Goal: Find specific page/section: Find specific page/section

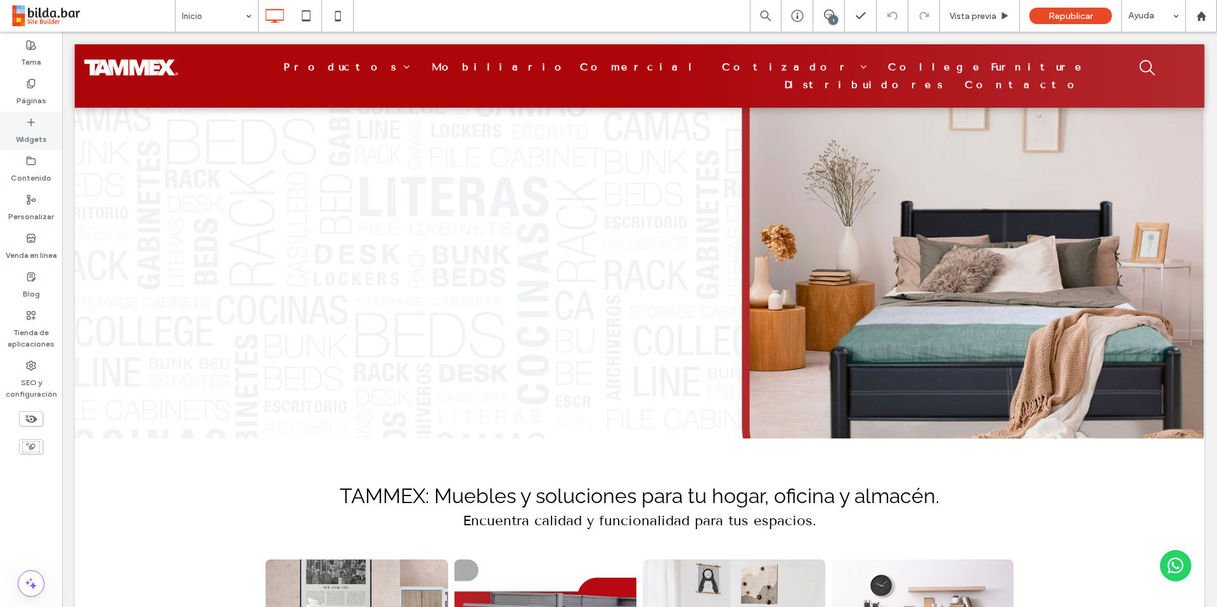
click at [32, 87] on use at bounding box center [30, 83] width 7 height 8
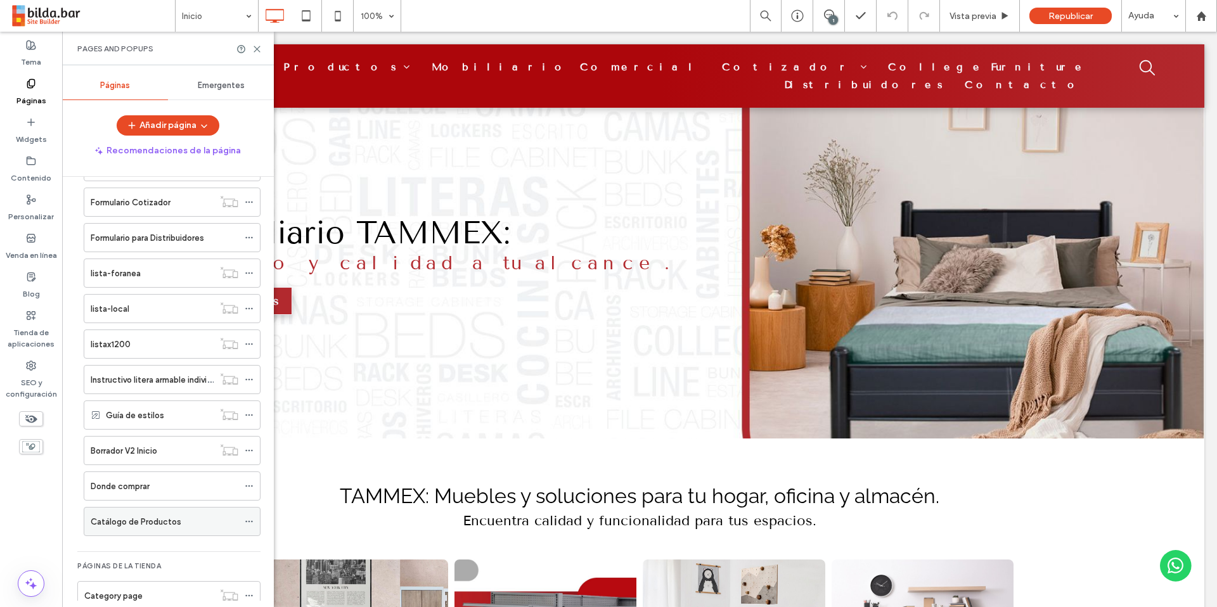
scroll to position [534, 0]
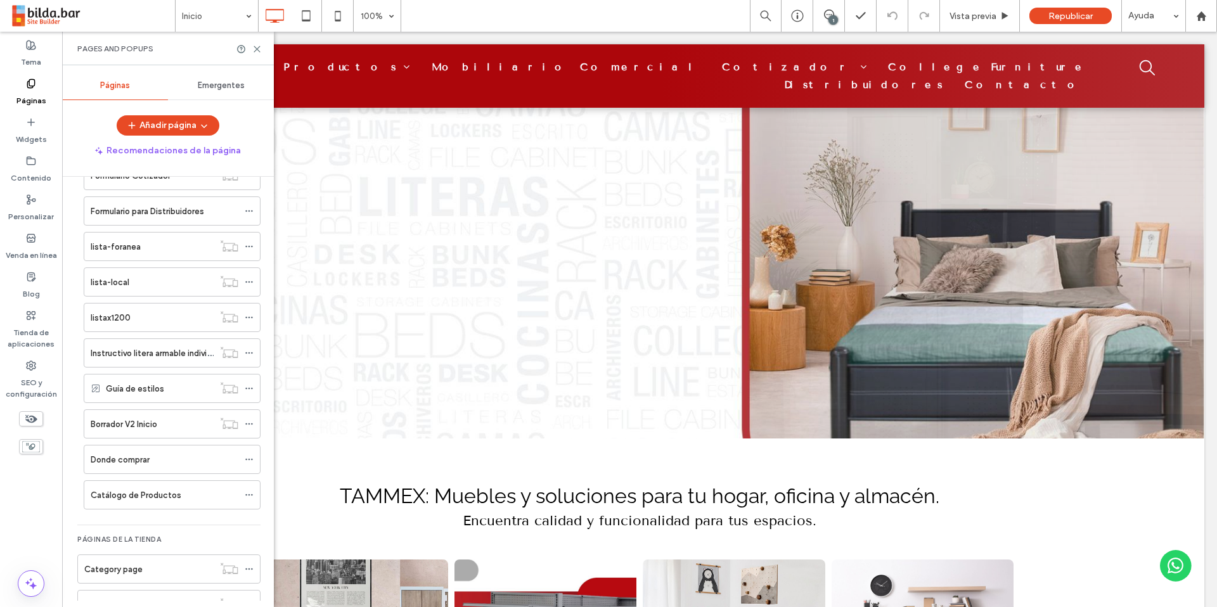
click at [132, 423] on label "Borrador V2 Inicio" at bounding box center [124, 424] width 67 height 22
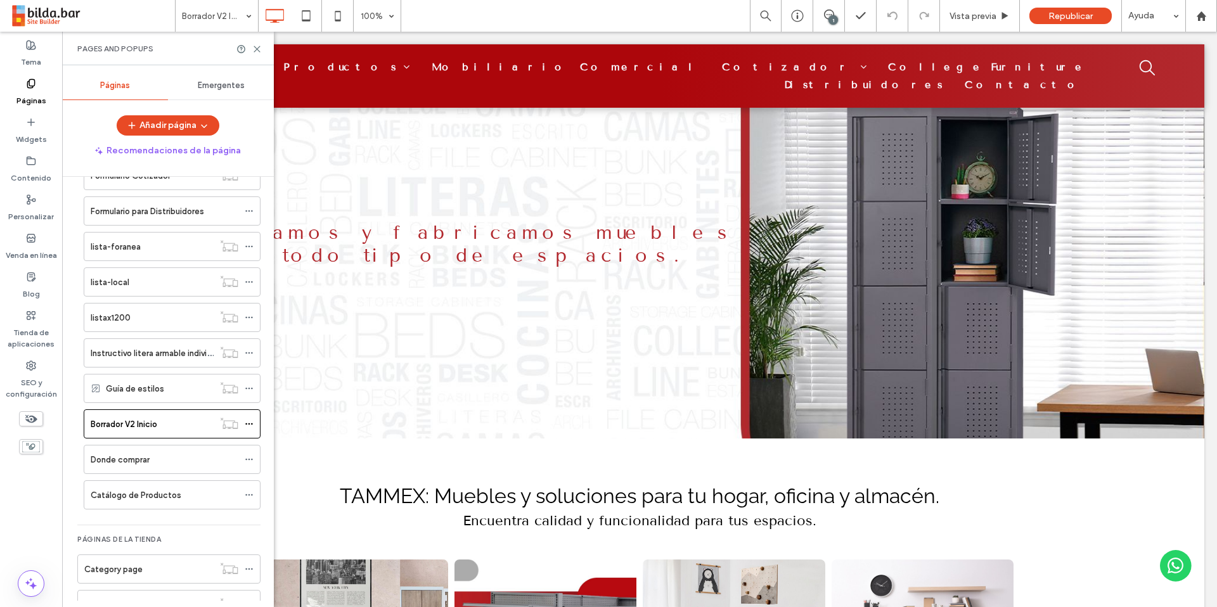
click at [150, 423] on div at bounding box center [608, 303] width 1217 height 607
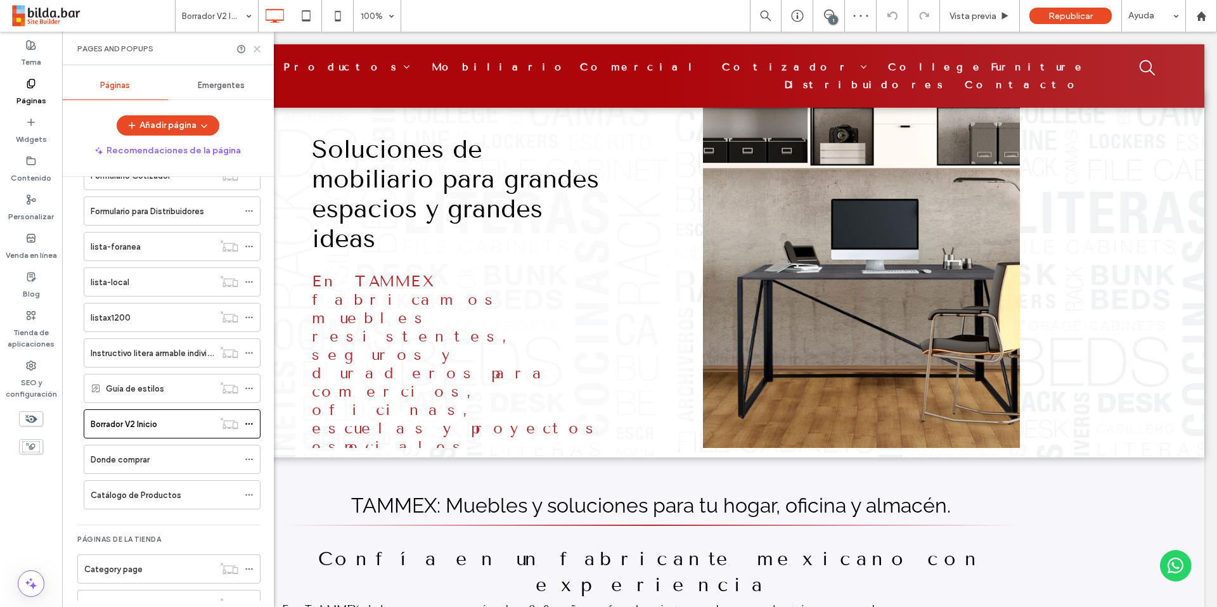
click at [258, 49] on icon at bounding box center [257, 49] width 10 height 10
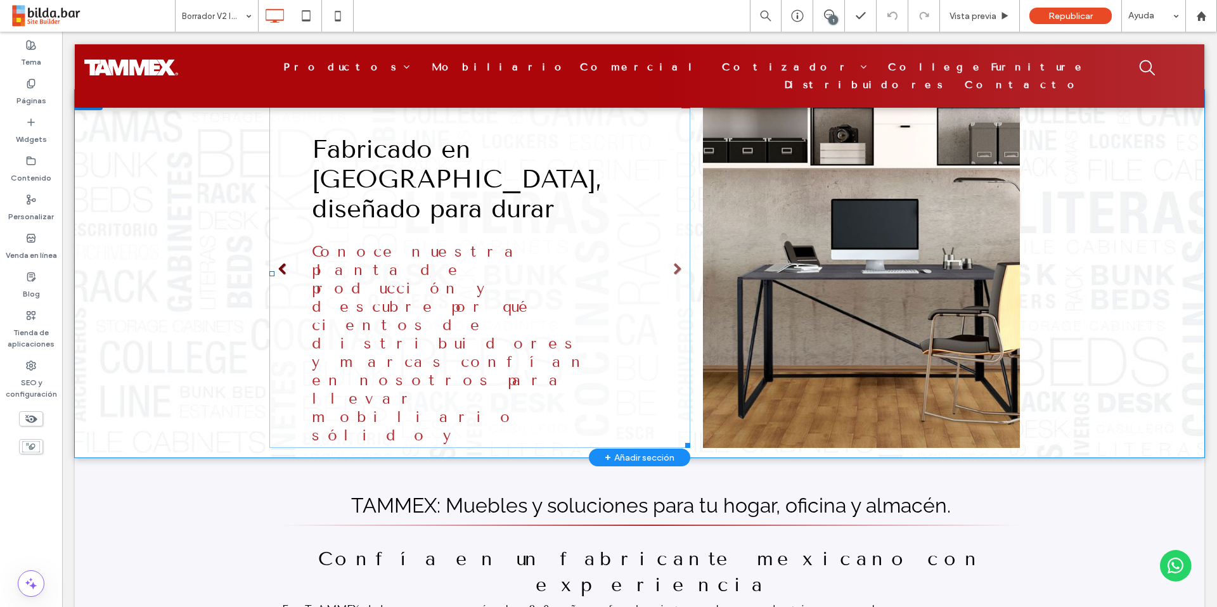
click at [276, 269] on link at bounding box center [282, 269] width 13 height 13
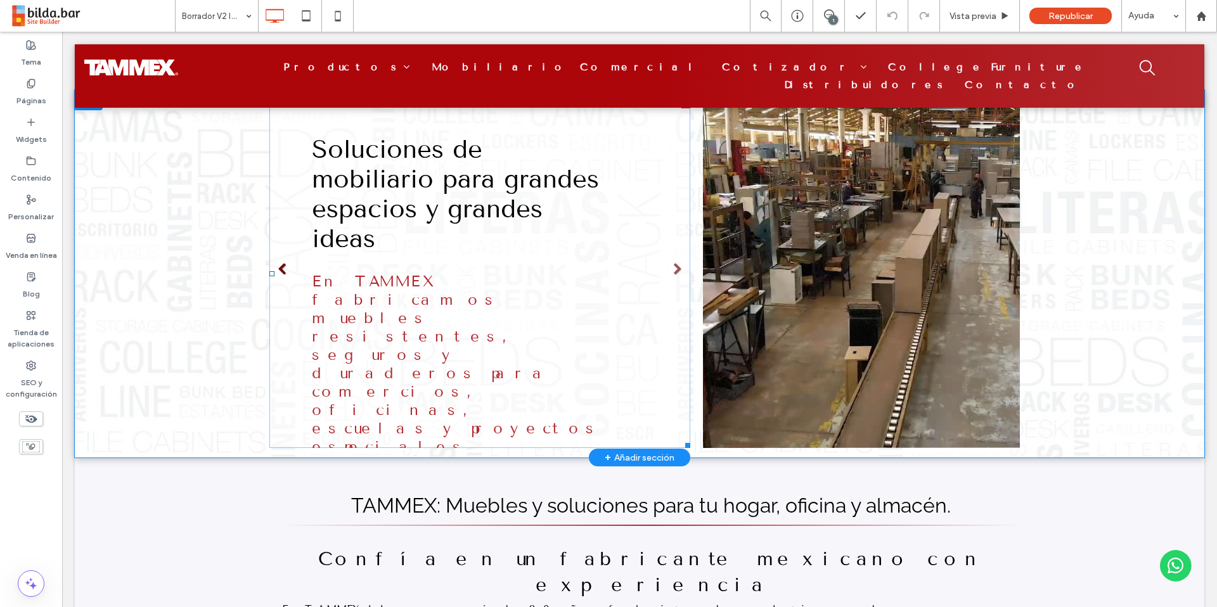
click at [283, 267] on link at bounding box center [282, 269] width 13 height 13
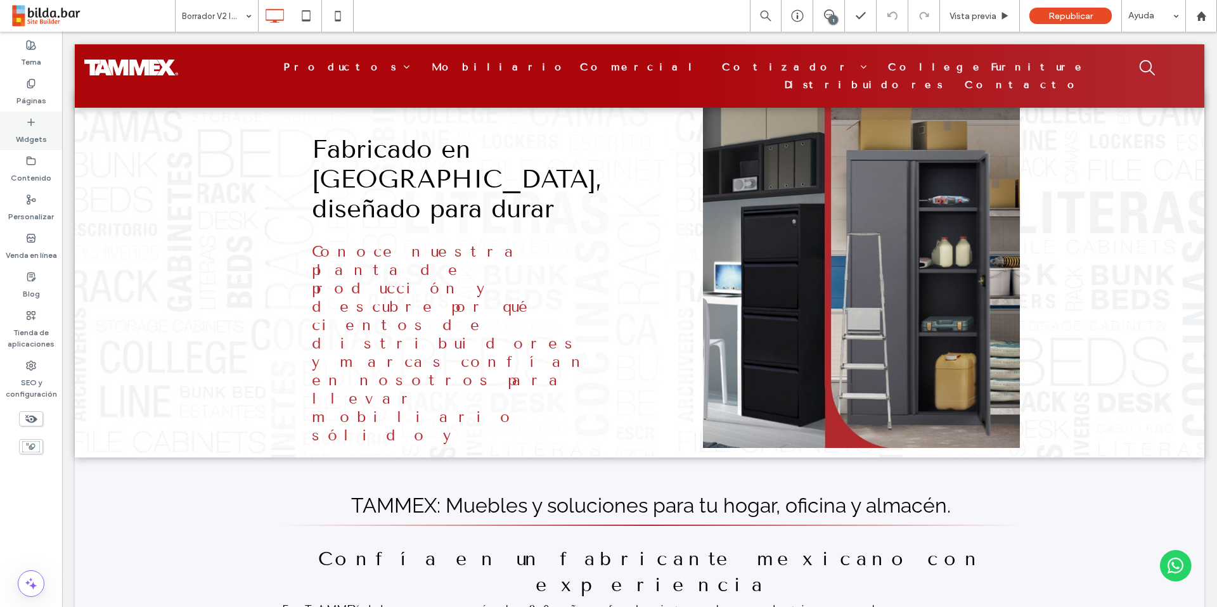
drag, startPoint x: 32, startPoint y: 91, endPoint x: 53, endPoint y: 125, distance: 40.1
click at [32, 91] on label "Páginas" at bounding box center [31, 98] width 30 height 18
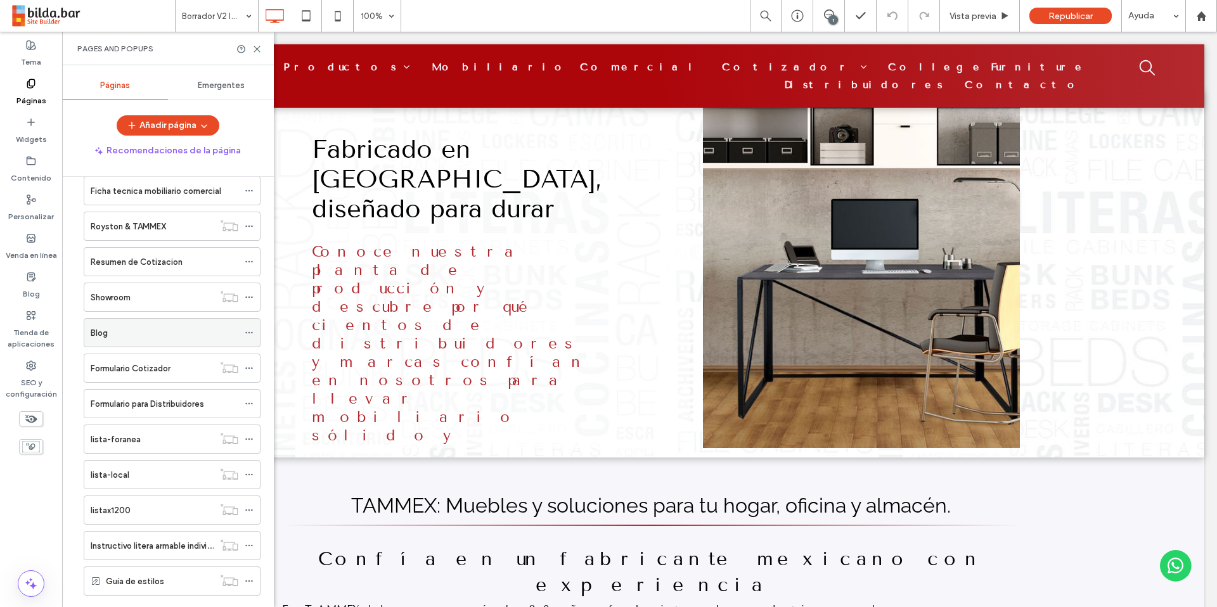
scroll to position [357, 0]
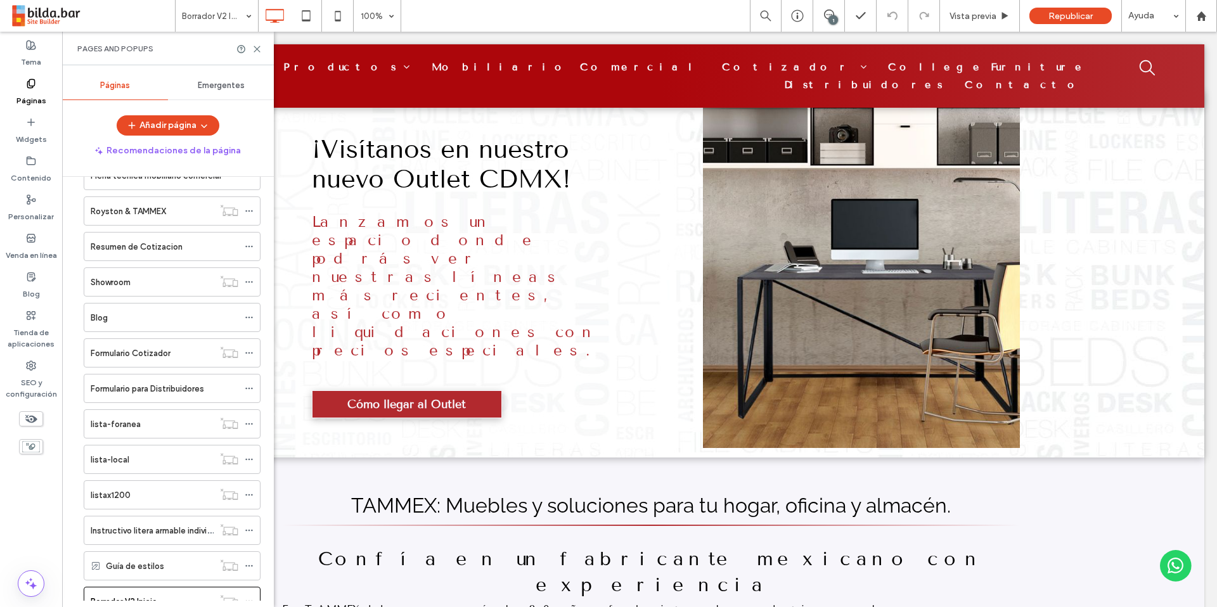
drag, startPoint x: 181, startPoint y: 391, endPoint x: 188, endPoint y: 393, distance: 6.6
click at [181, 391] on label "Formulario para Distribuidores" at bounding box center [147, 389] width 113 height 22
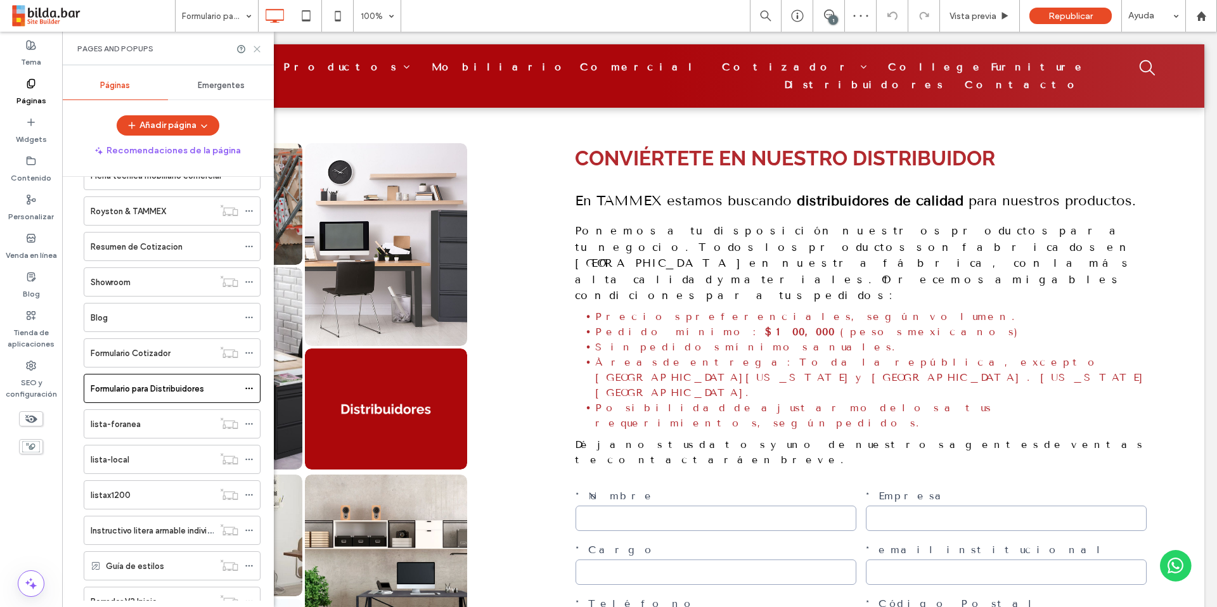
click at [258, 48] on icon at bounding box center [257, 49] width 10 height 10
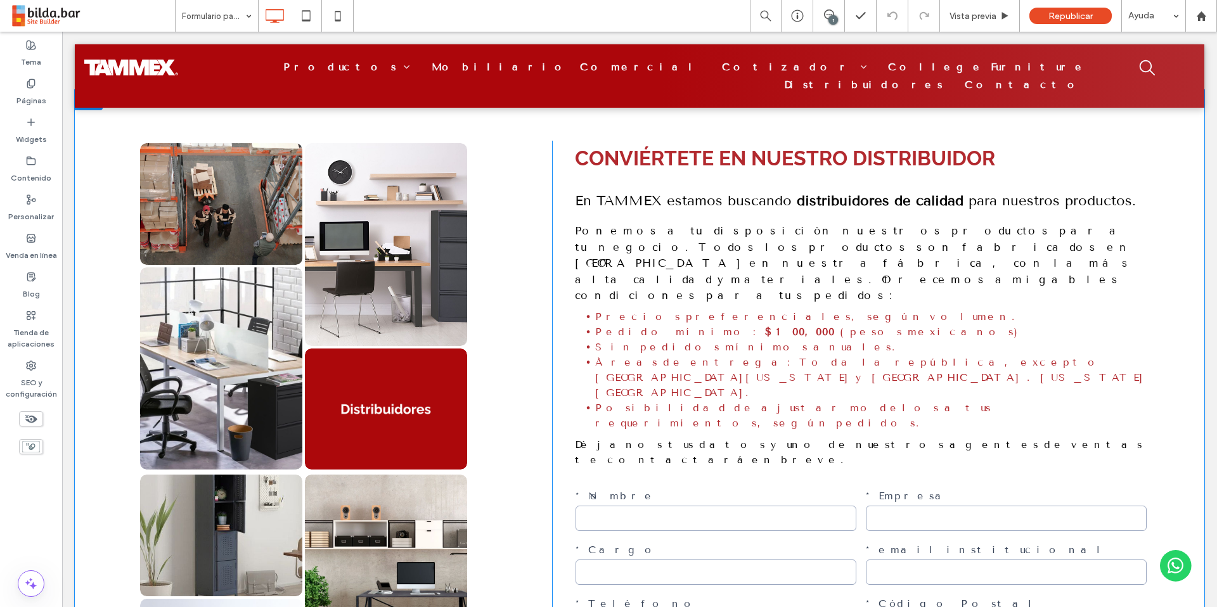
click at [875, 233] on span "Ponemos a tu disposición nuestros productos para tu negocio. Todos los producto…" at bounding box center [854, 263] width 559 height 78
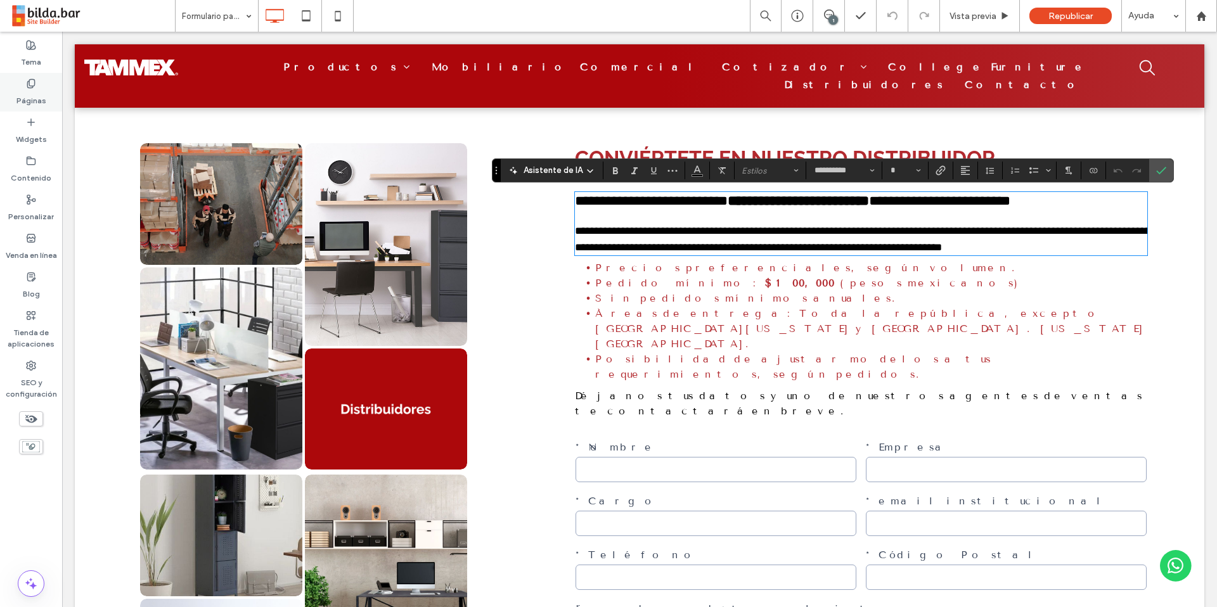
click at [20, 87] on div "Páginas" at bounding box center [31, 92] width 62 height 39
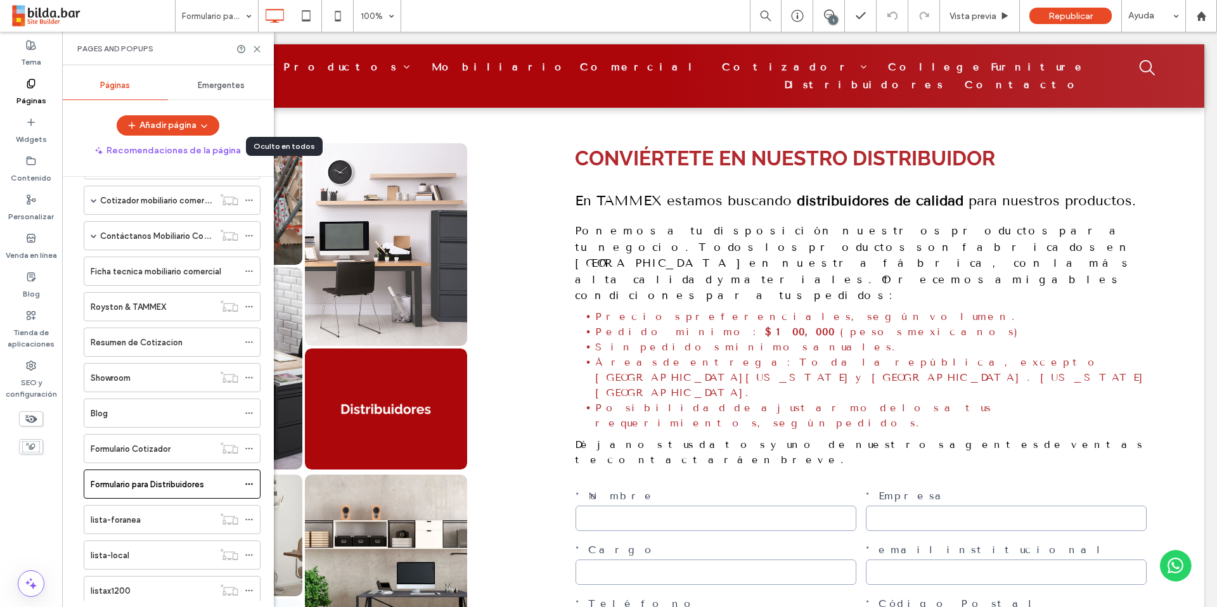
scroll to position [679, 0]
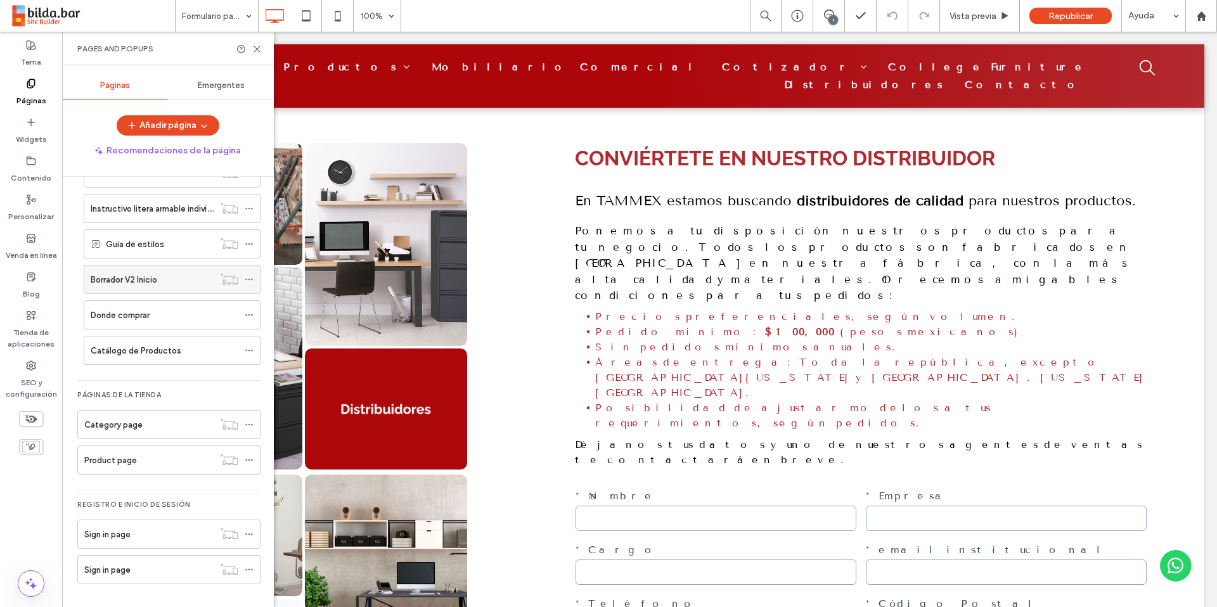
click at [143, 286] on div "Borrador V2 Inicio" at bounding box center [152, 280] width 123 height 28
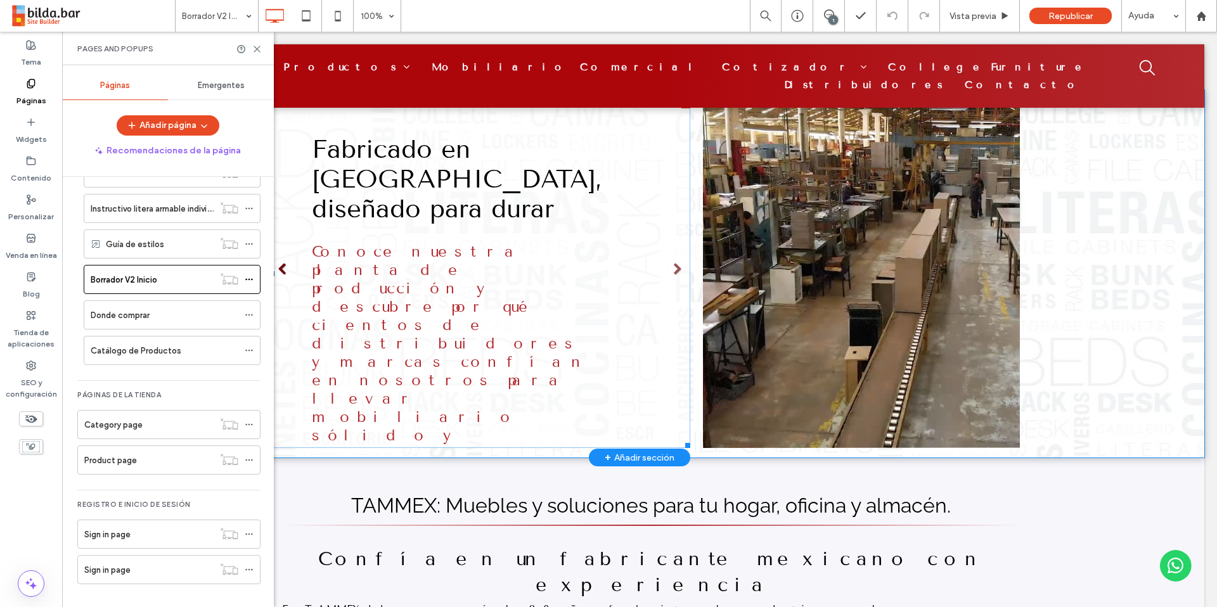
click at [283, 269] on link at bounding box center [282, 269] width 13 height 13
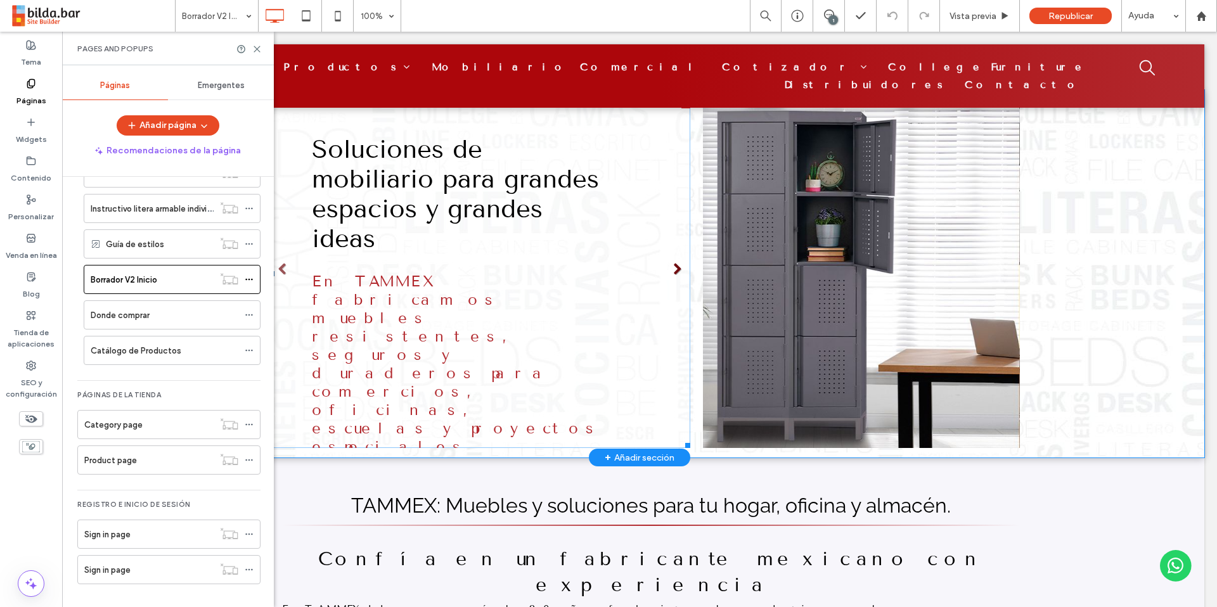
click at [676, 265] on link at bounding box center [677, 269] width 13 height 13
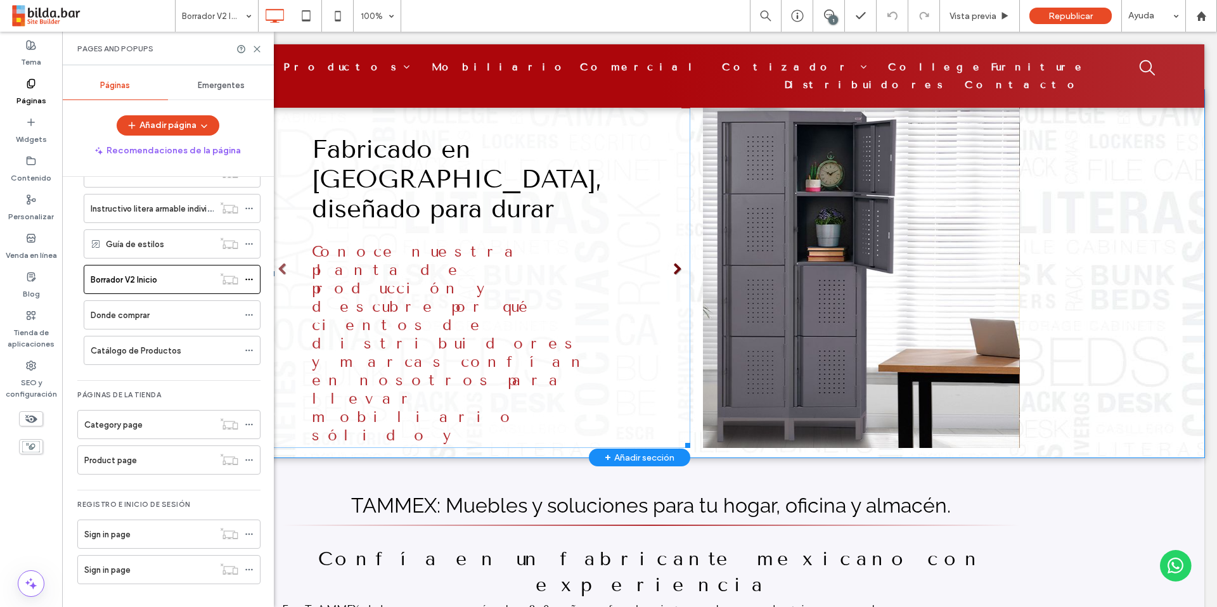
click at [674, 267] on link at bounding box center [677, 269] width 13 height 13
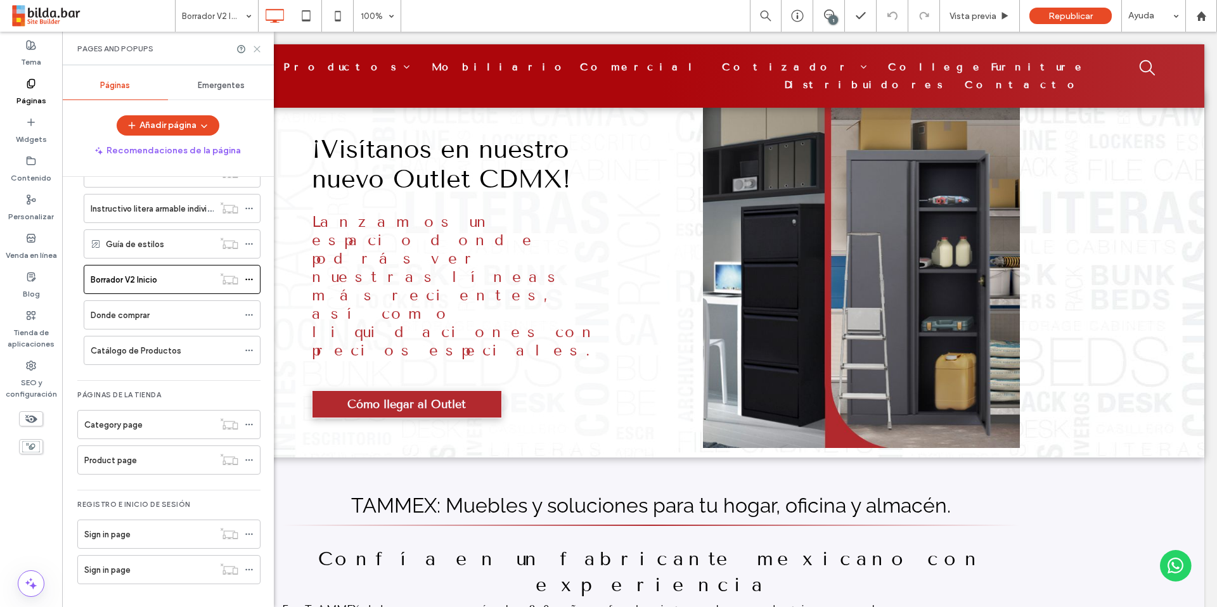
click at [259, 49] on icon at bounding box center [257, 49] width 10 height 10
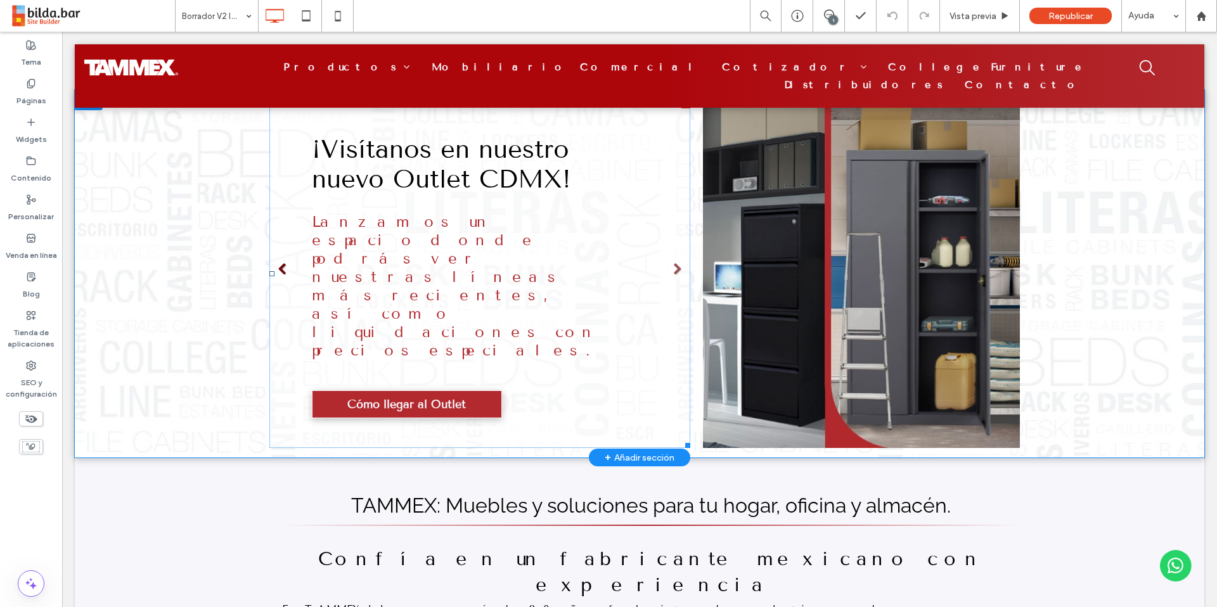
click at [281, 269] on link at bounding box center [282, 269] width 13 height 13
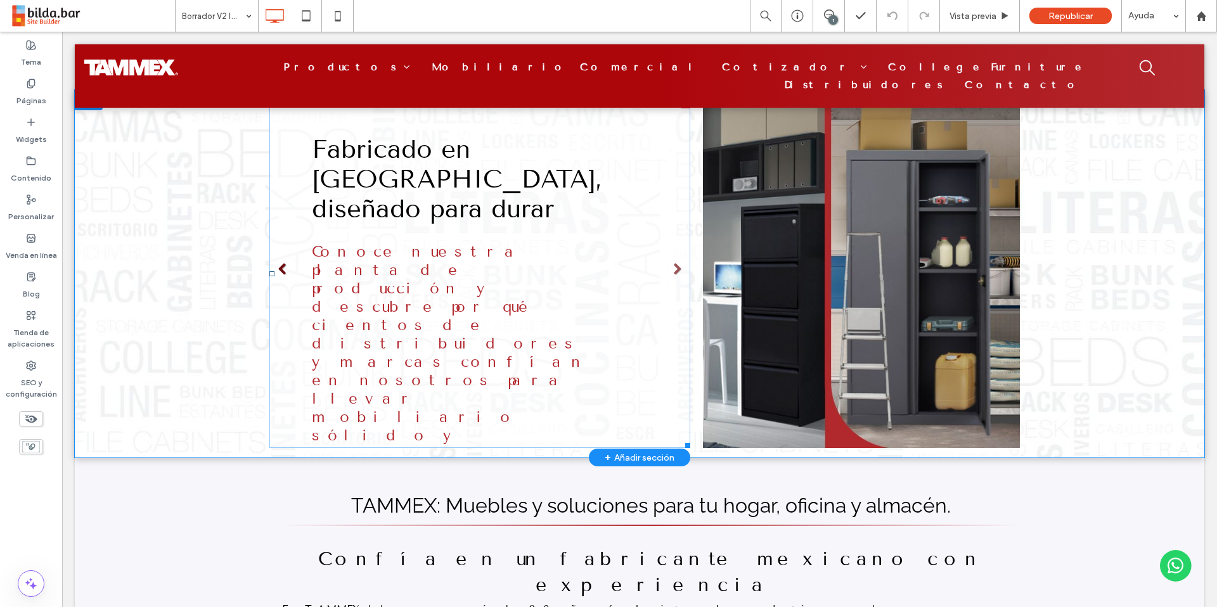
click at [279, 267] on link at bounding box center [282, 269] width 13 height 13
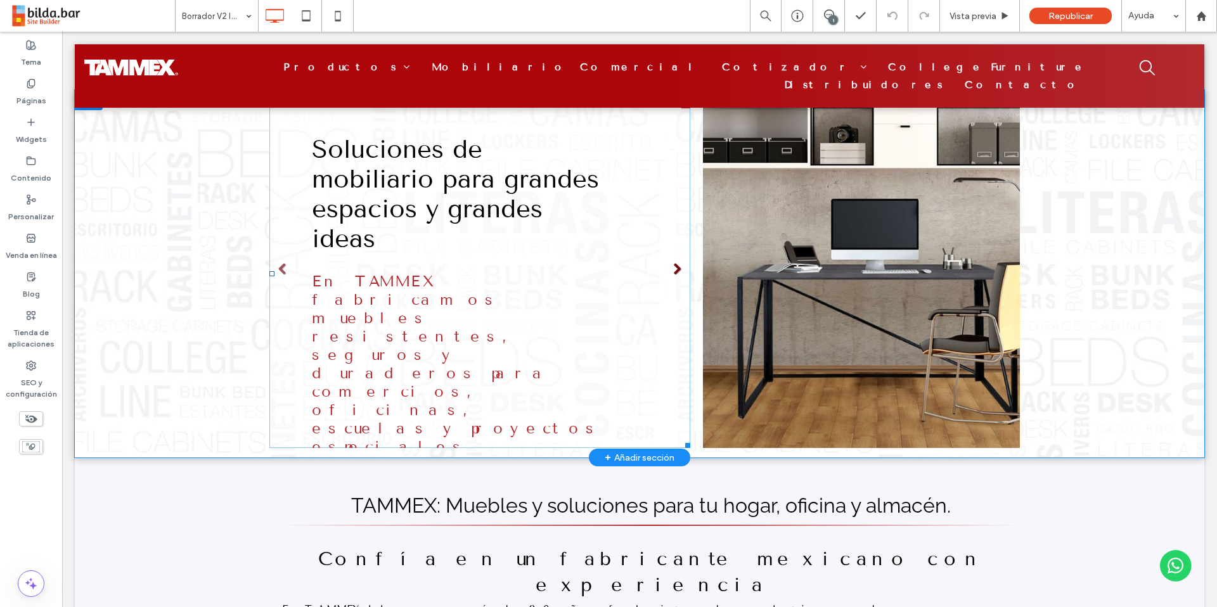
click at [675, 264] on link at bounding box center [677, 269] width 13 height 13
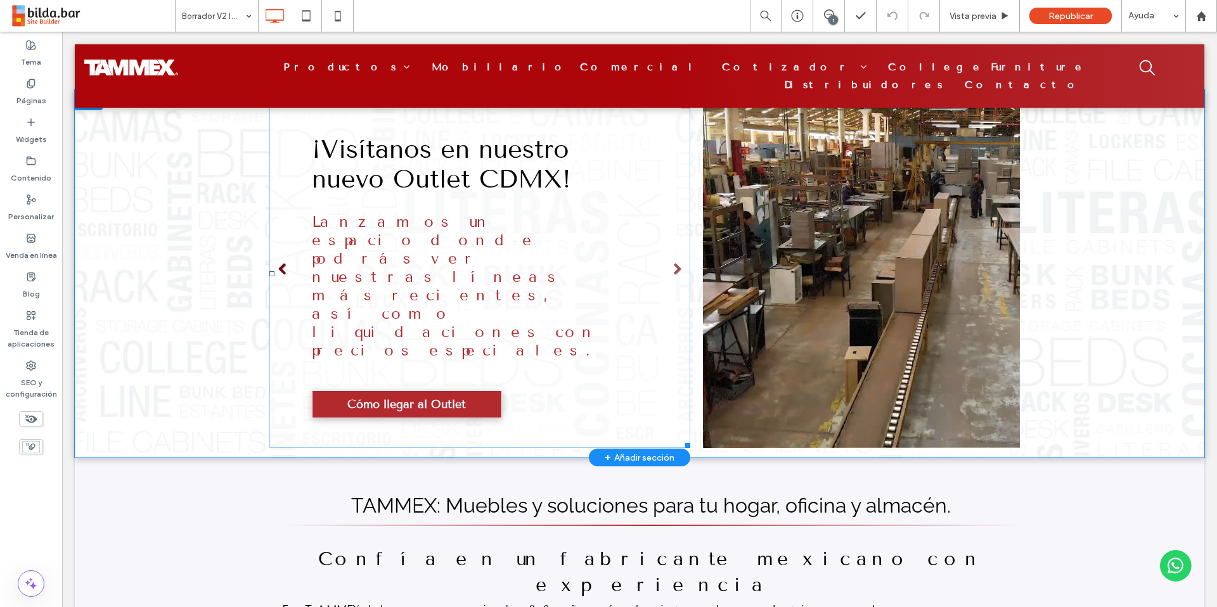
click at [280, 269] on link at bounding box center [282, 269] width 13 height 13
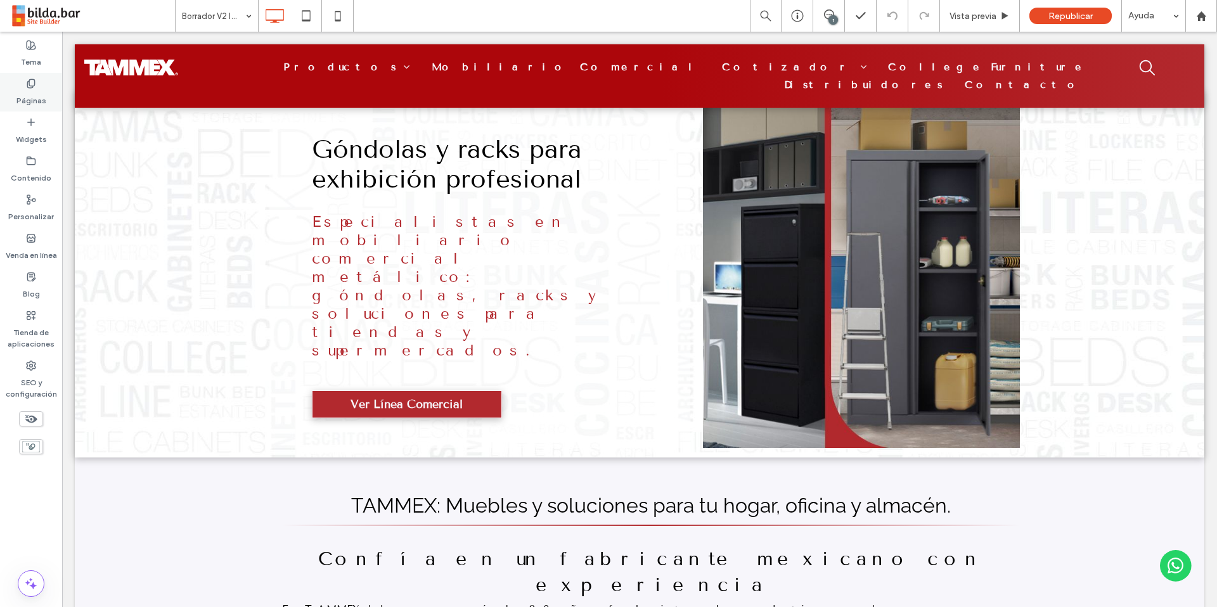
click at [34, 89] on label "Páginas" at bounding box center [31, 98] width 30 height 18
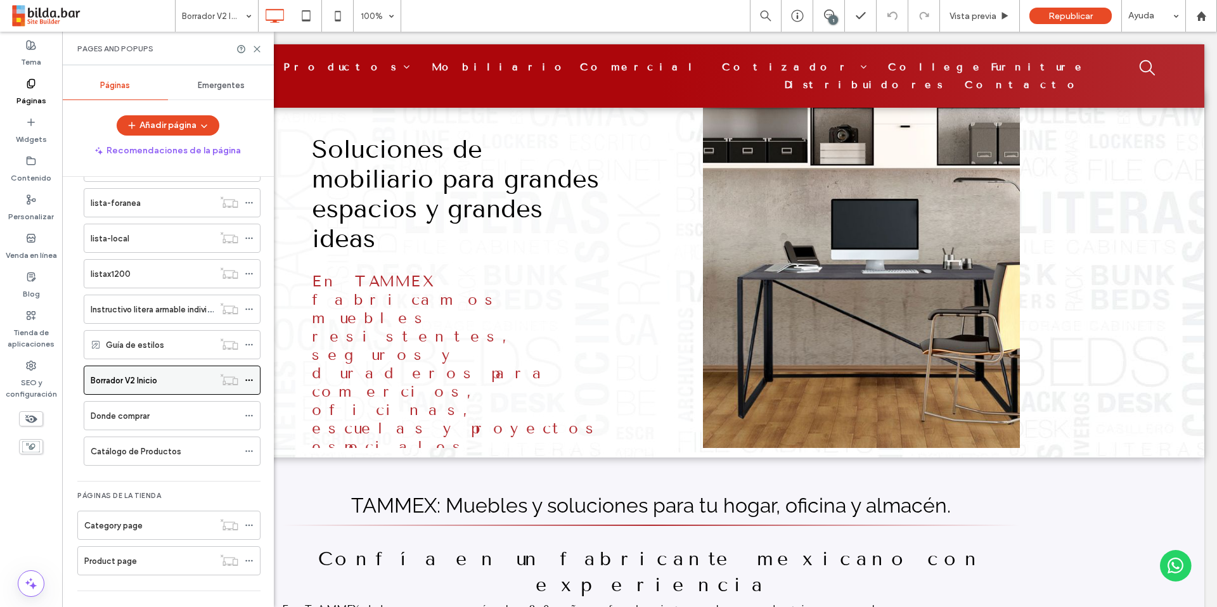
scroll to position [581, 0]
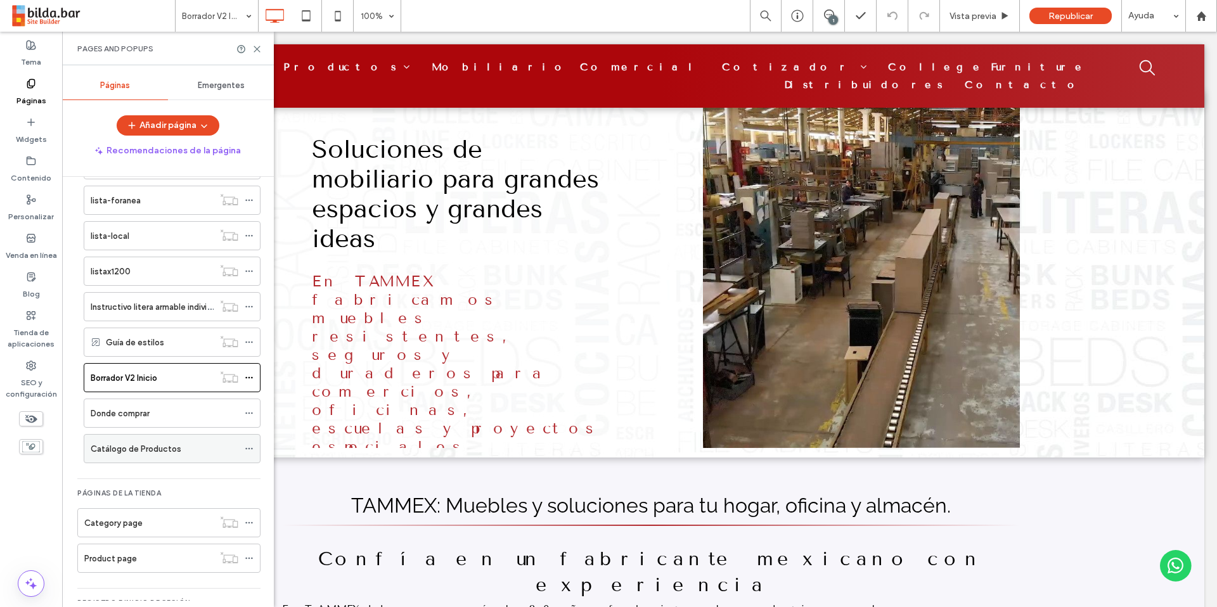
click at [160, 454] on label "Catálogo de Productos" at bounding box center [136, 449] width 91 height 22
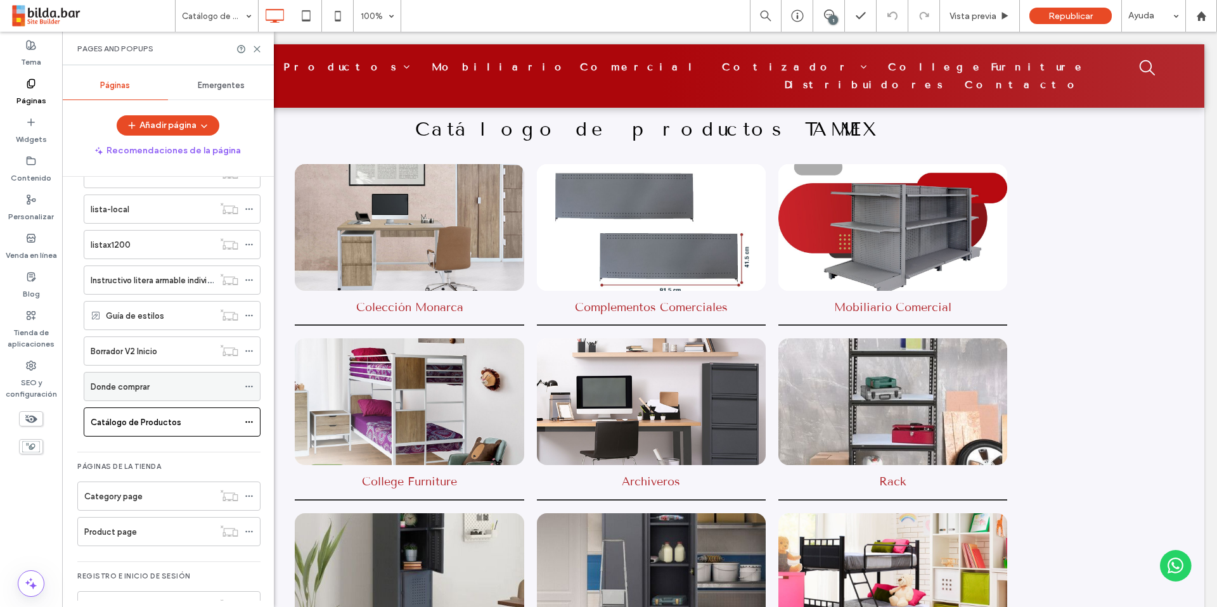
scroll to position [607, 0]
click at [148, 349] on label "Borrador V2 Inicio" at bounding box center [124, 351] width 67 height 22
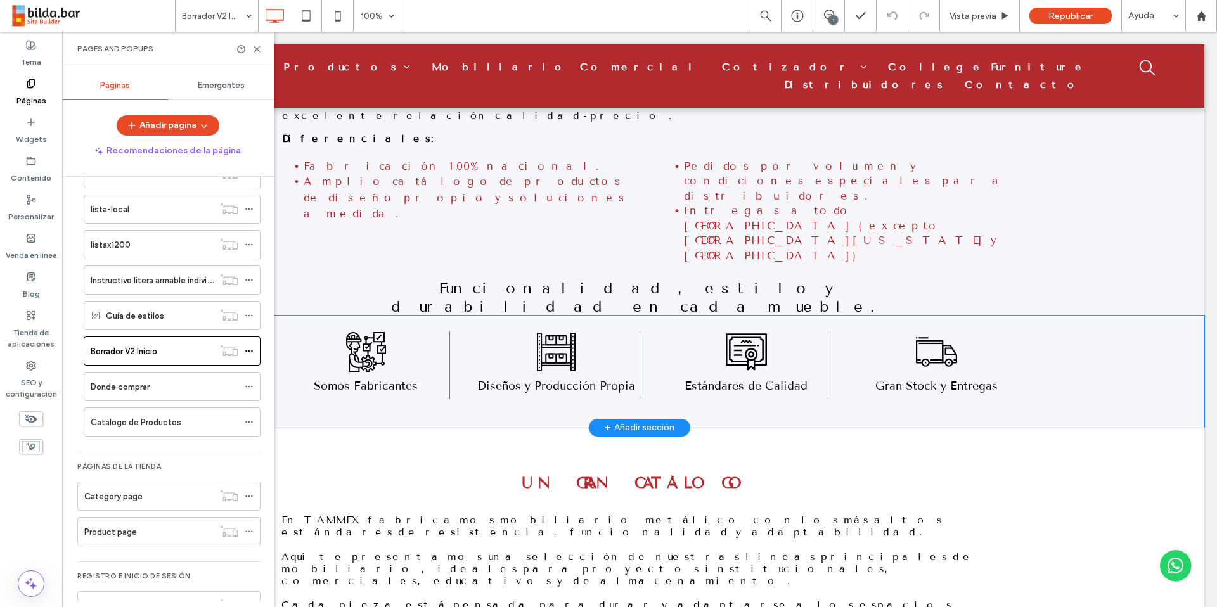
scroll to position [583, 0]
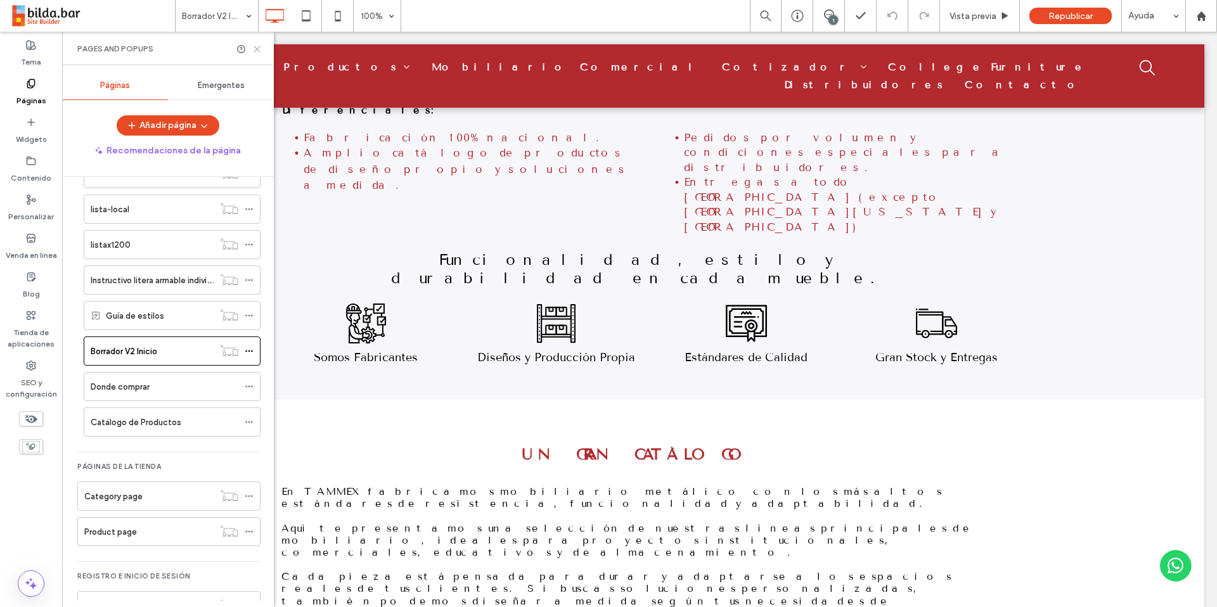
click at [261, 48] on icon at bounding box center [257, 49] width 10 height 10
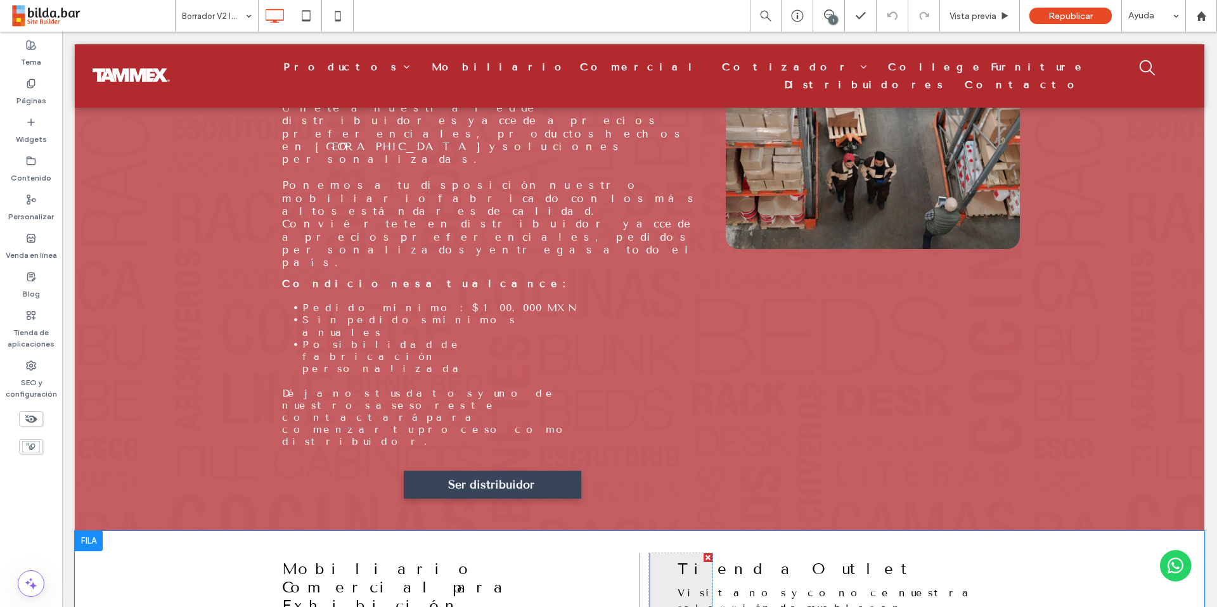
scroll to position [1653, 0]
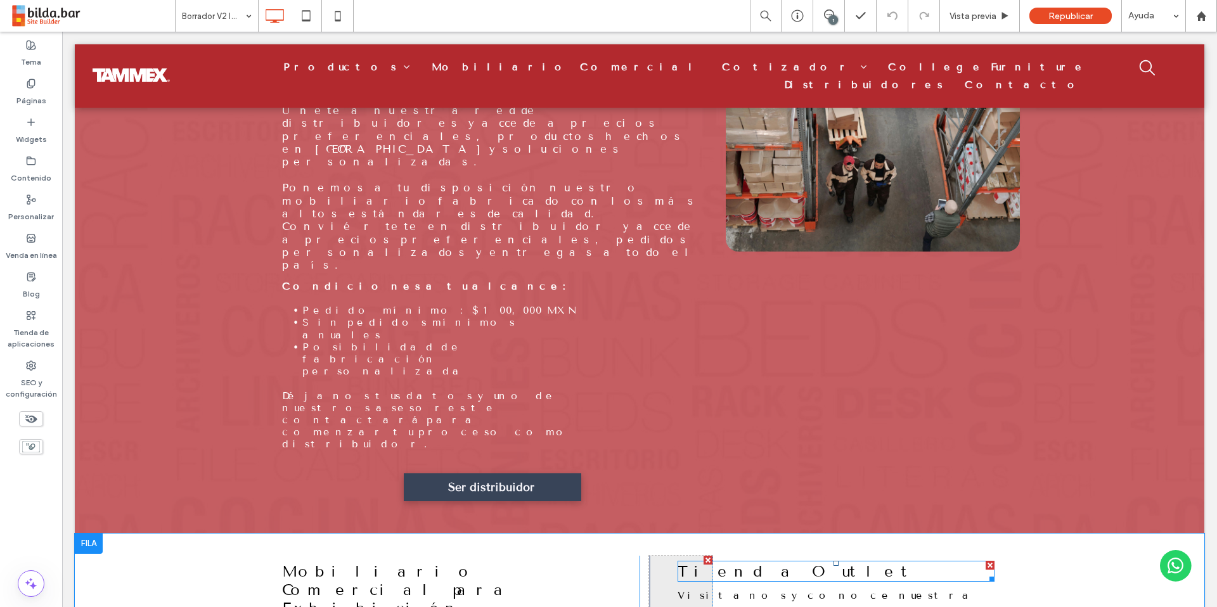
click at [777, 562] on h3 "Tienda Outlet" at bounding box center [836, 571] width 317 height 18
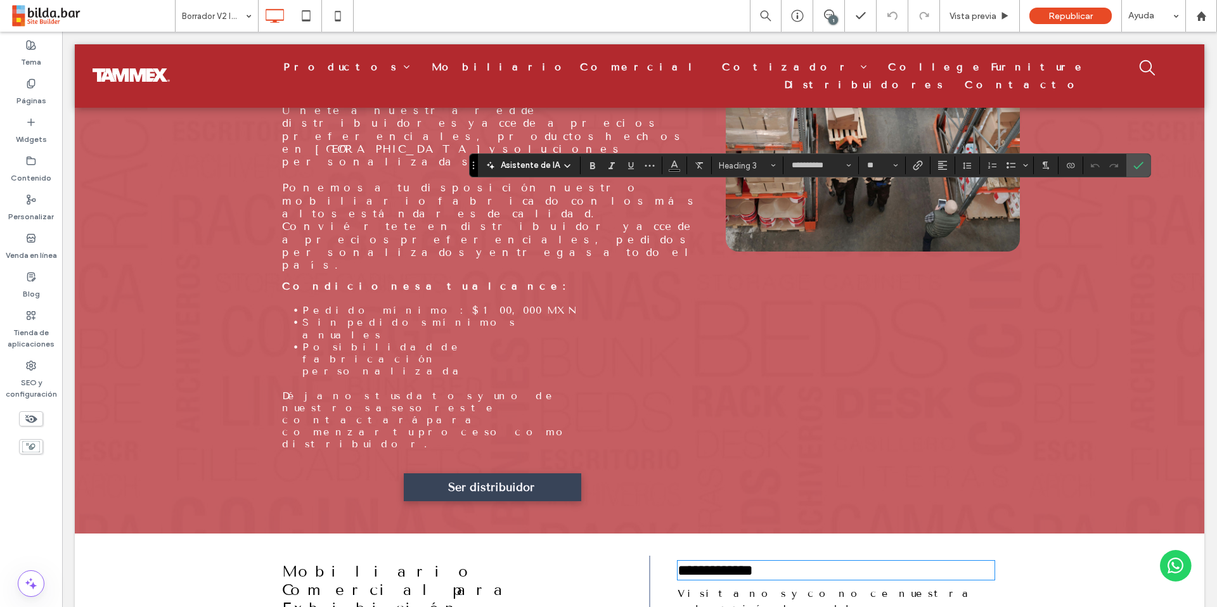
click at [799, 562] on h3 "**********" at bounding box center [836, 570] width 317 height 16
drag, startPoint x: 1134, startPoint y: 167, endPoint x: 1047, endPoint y: 142, distance: 90.3
click at [1009, 167] on use "Confirmar" at bounding box center [1138, 166] width 10 height 8
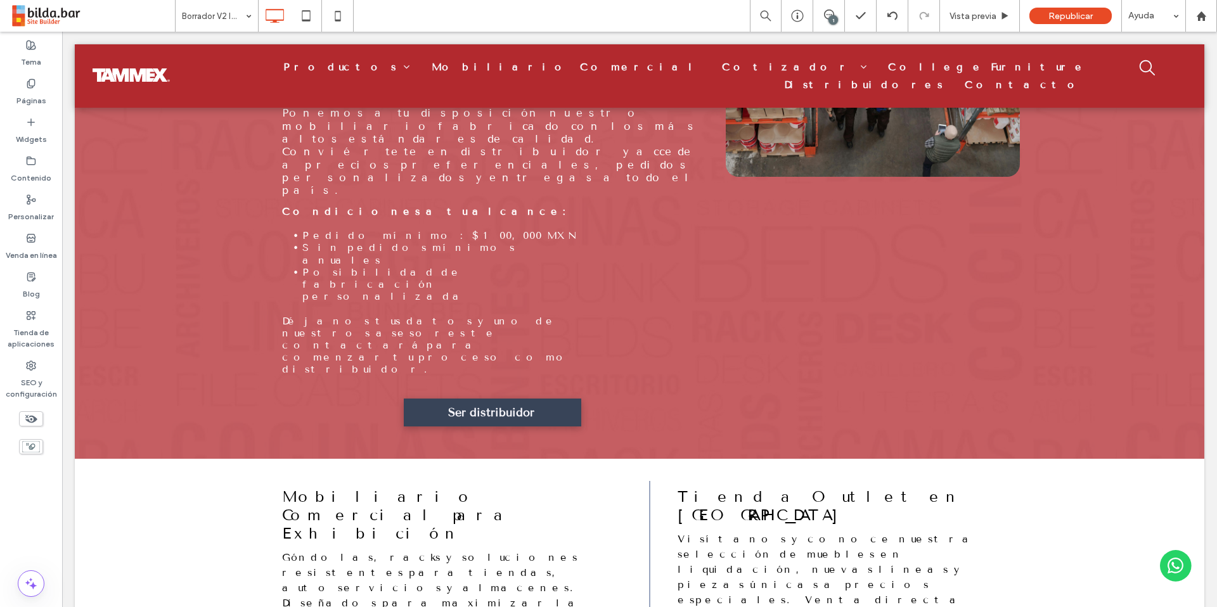
scroll to position [1738, 0]
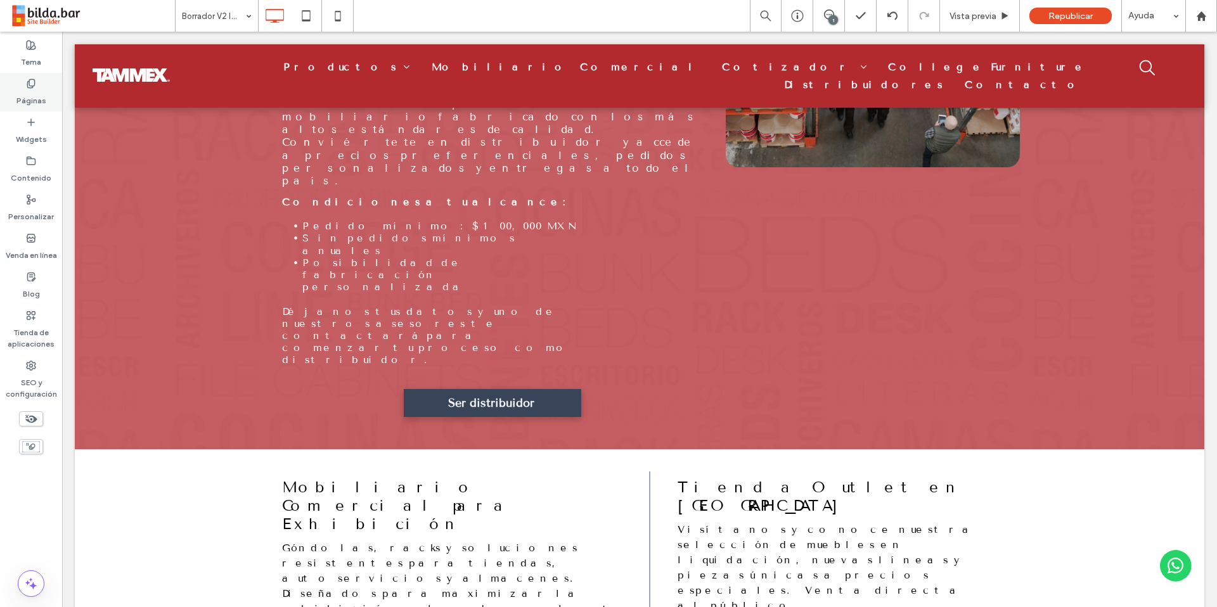
click at [37, 94] on label "Páginas" at bounding box center [31, 98] width 30 height 18
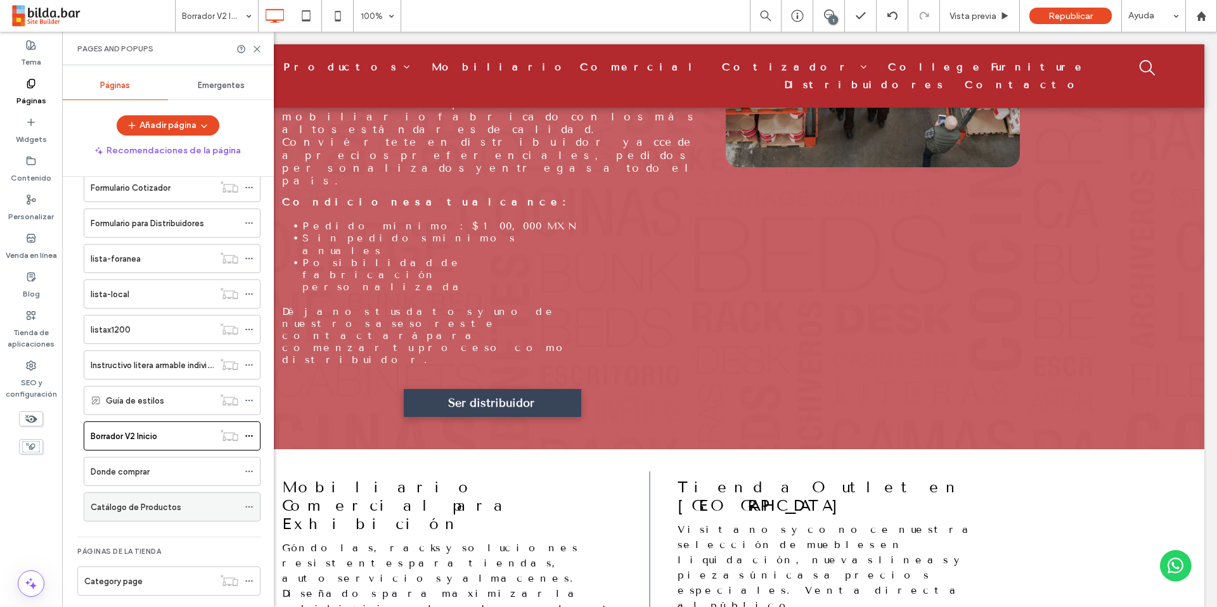
scroll to position [523, 0]
click at [158, 474] on div "Donde comprar" at bounding box center [165, 471] width 148 height 13
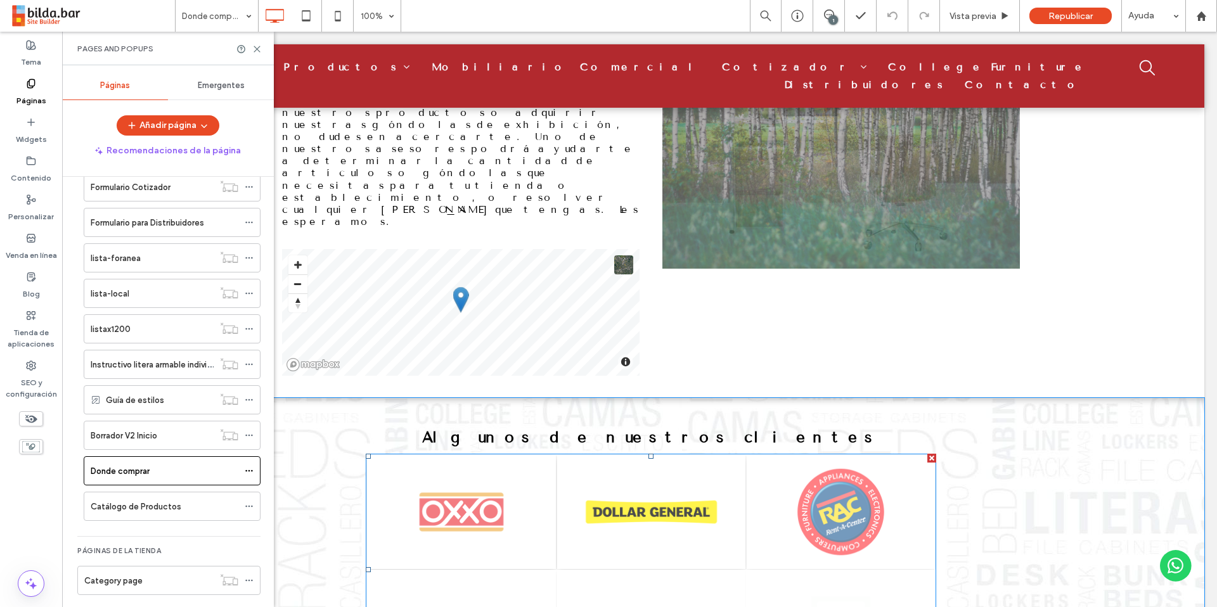
scroll to position [788, 0]
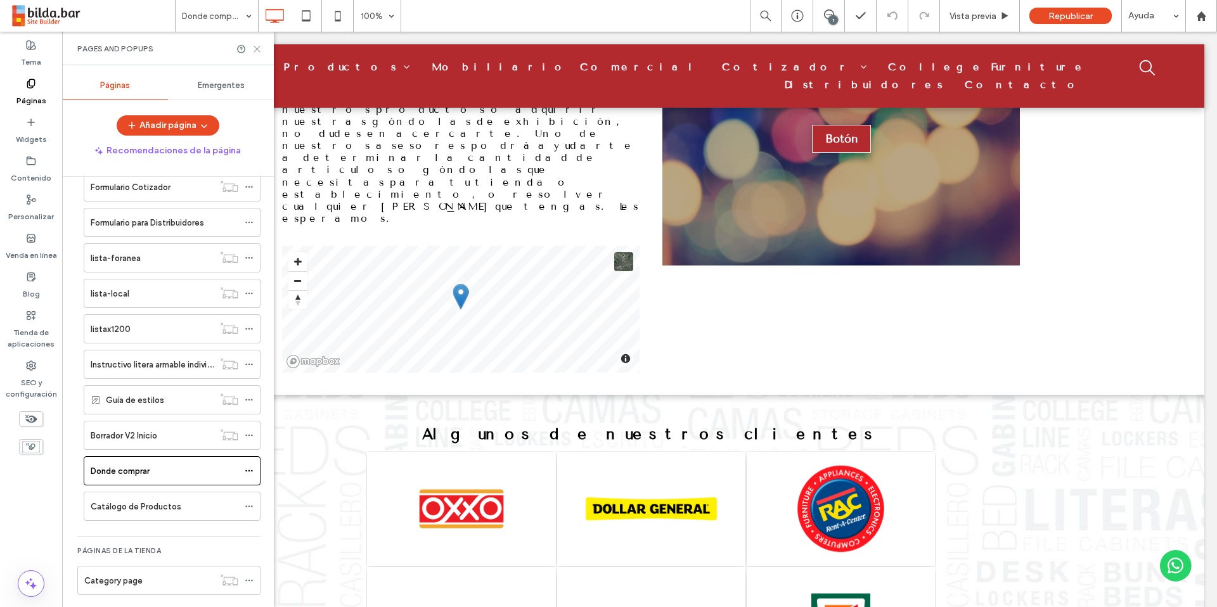
click at [258, 45] on icon at bounding box center [257, 49] width 10 height 10
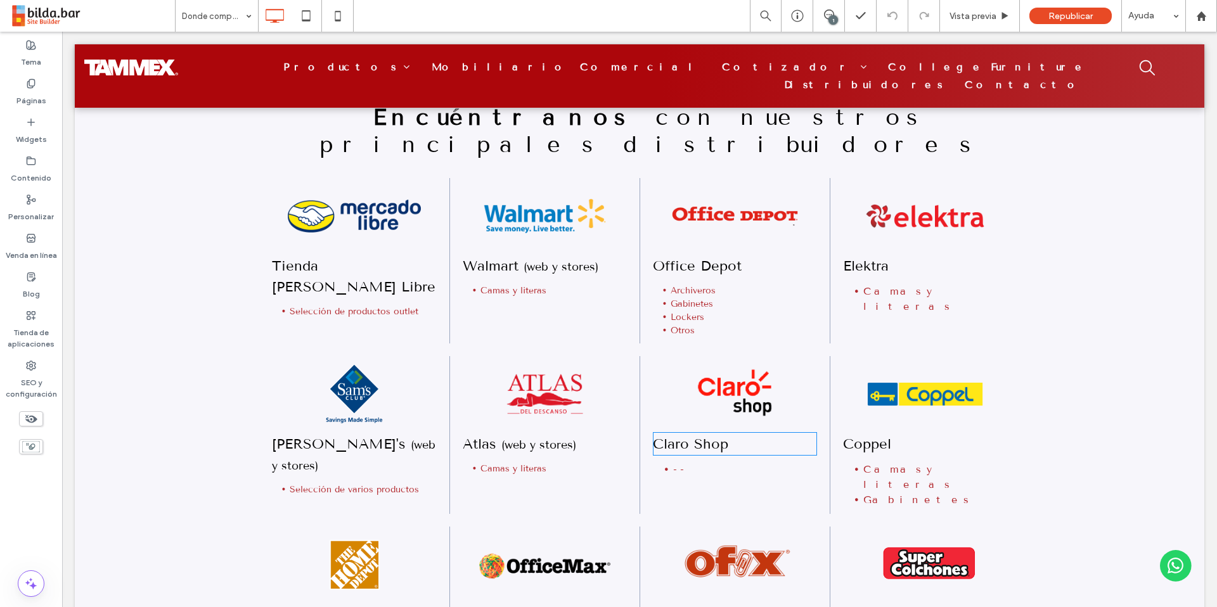
scroll to position [0, 0]
